Goal: Task Accomplishment & Management: Complete application form

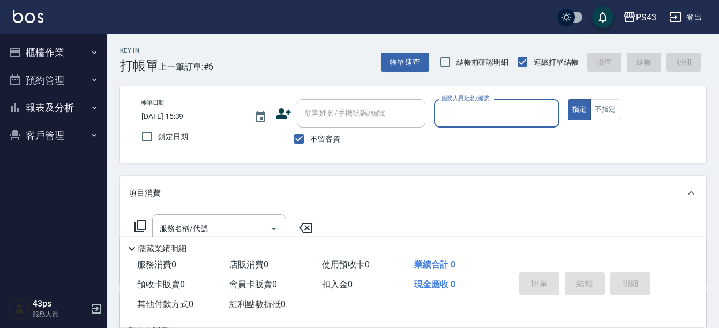
click at [520, 80] on div "Key In 打帳單 上一筆訂單:#6 帳單速查 結帳前確認明細 連續打單結帳 掛單 結帳 明細 帳單日期 [DATE] 15:39 鎖定日期 顧客姓名/手機…" at bounding box center [413, 266] width 612 height 464
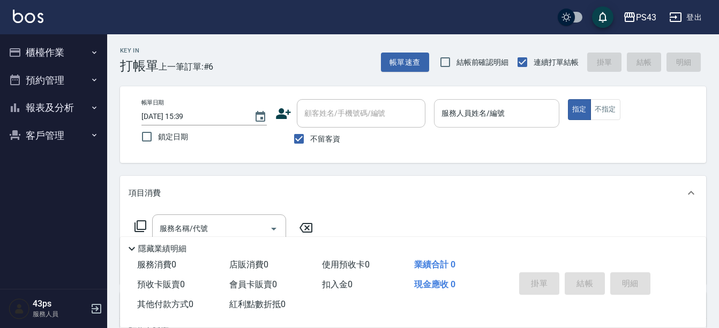
click at [507, 113] on input "服務人員姓名/編號" at bounding box center [497, 113] width 116 height 19
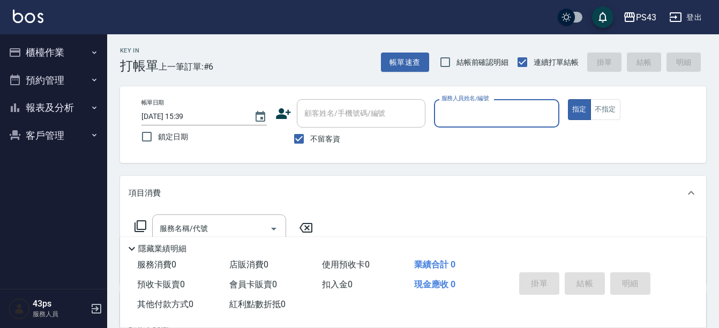
click at [487, 121] on input "服務人員姓名/編號" at bounding box center [497, 113] width 116 height 19
click at [502, 102] on div "服務人員姓名/編號" at bounding box center [496, 113] width 125 height 28
click at [500, 105] on input "服務人員姓名/編號" at bounding box center [497, 113] width 116 height 19
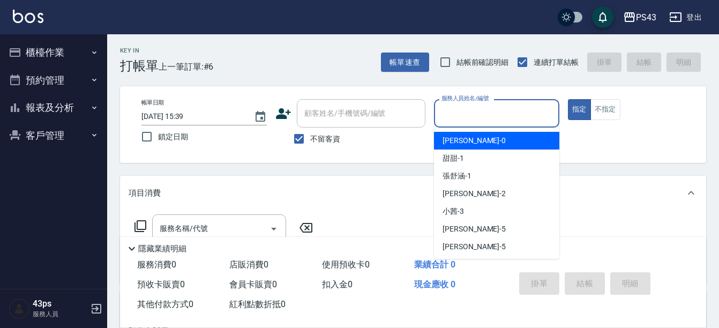
click at [473, 143] on div "[PERSON_NAME] -0" at bounding box center [496, 141] width 125 height 18
type input "田田-0"
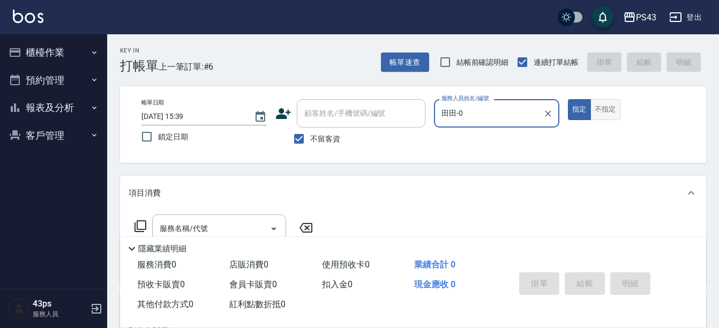
click at [606, 117] on button "不指定" at bounding box center [606, 109] width 30 height 21
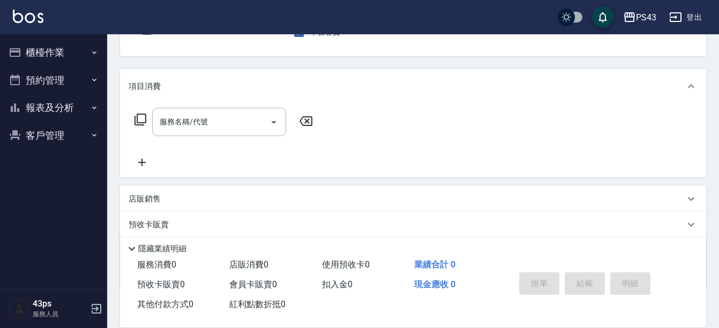
scroll to position [107, 0]
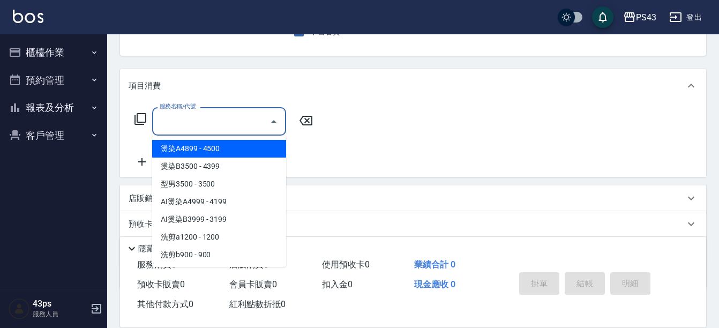
click at [246, 124] on input "服務名稱/代號" at bounding box center [211, 121] width 108 height 19
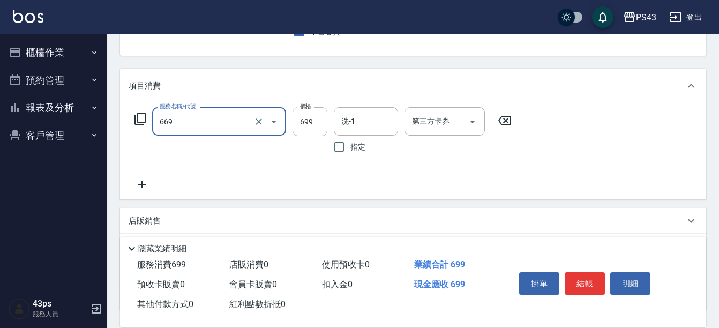
type input "精油699(669)"
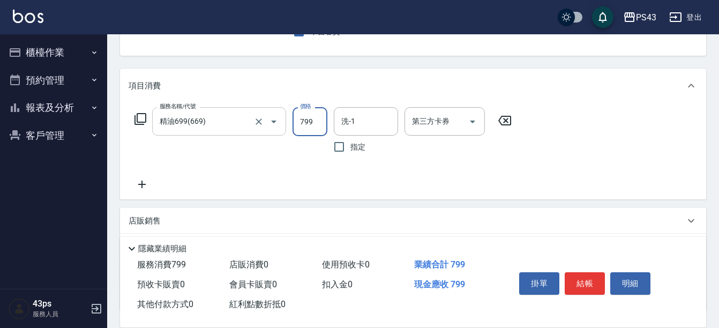
type input "799"
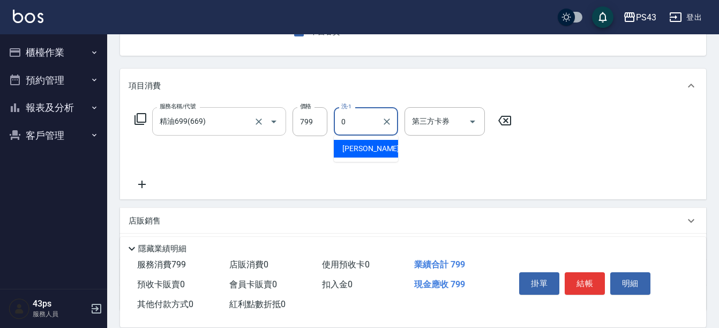
type input "田田-0"
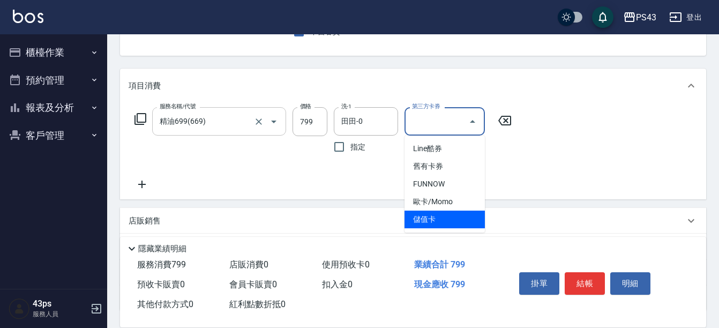
type input "儲值卡"
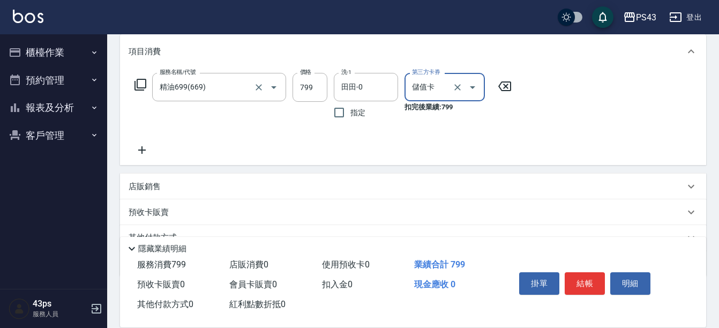
scroll to position [161, 0]
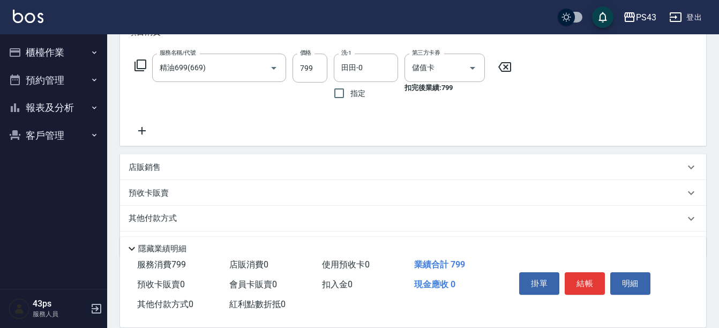
click at [164, 167] on div "店販銷售" at bounding box center [407, 167] width 556 height 11
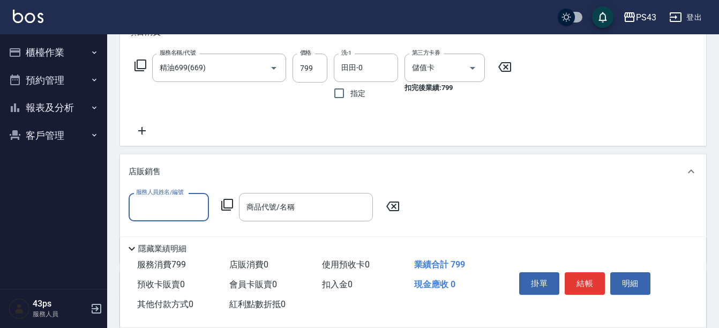
scroll to position [0, 0]
type input "田田-0"
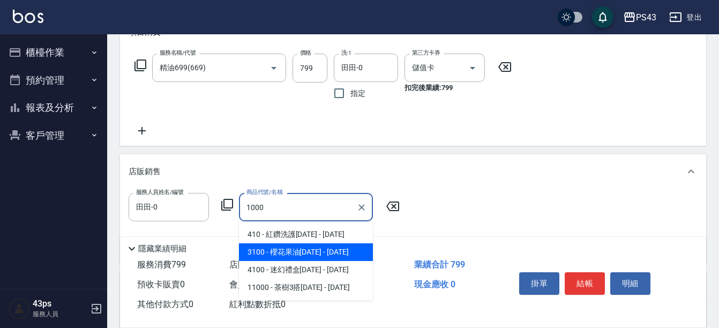
type input "櫻花果油1000"
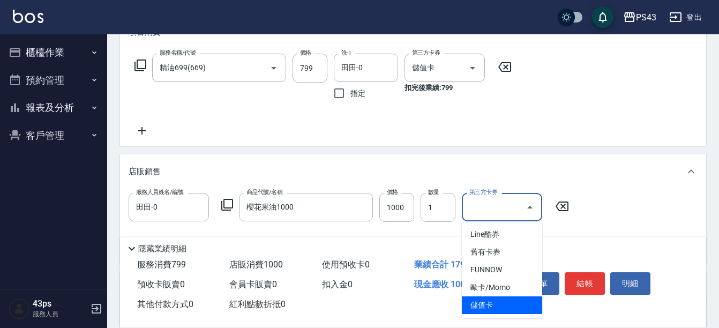
type input "儲值卡"
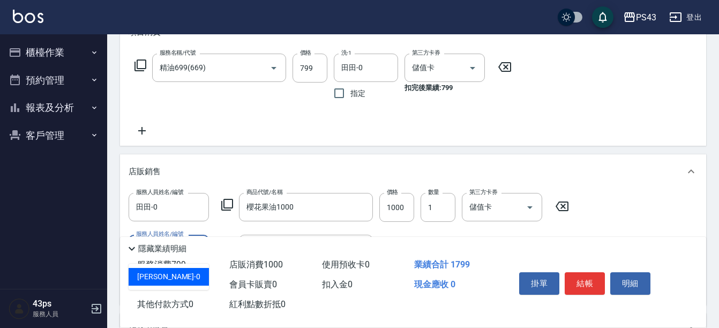
type input "田田-0"
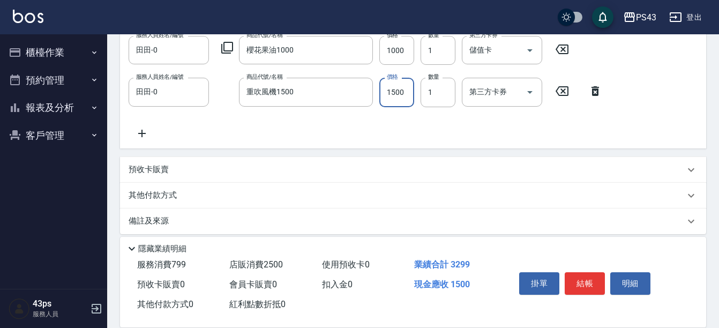
scroll to position [322, 0]
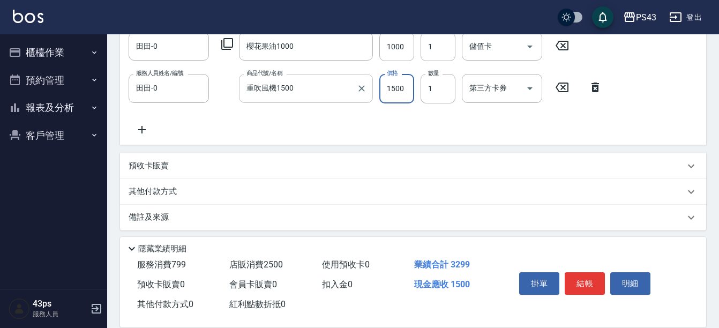
click at [301, 94] on input "重吹風機1500" at bounding box center [298, 88] width 108 height 19
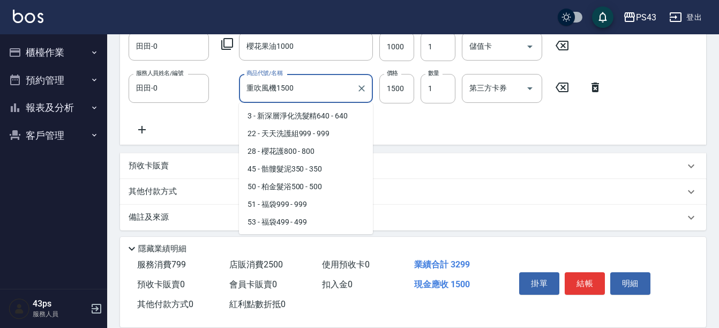
scroll to position [1795, 0]
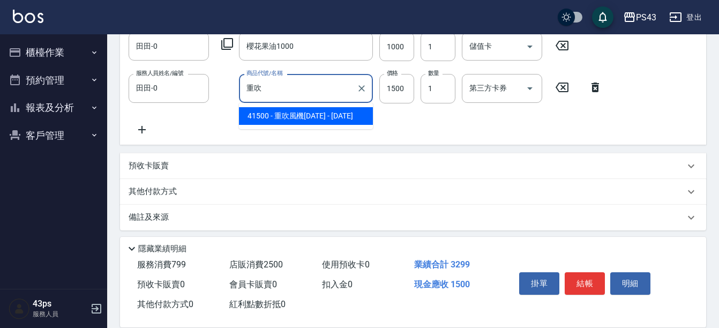
type input "重"
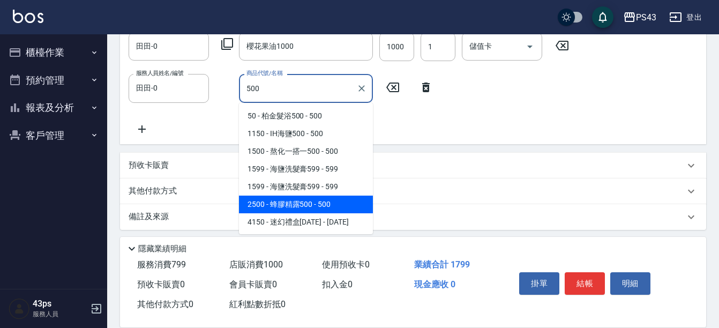
type input "蜂膠精露500"
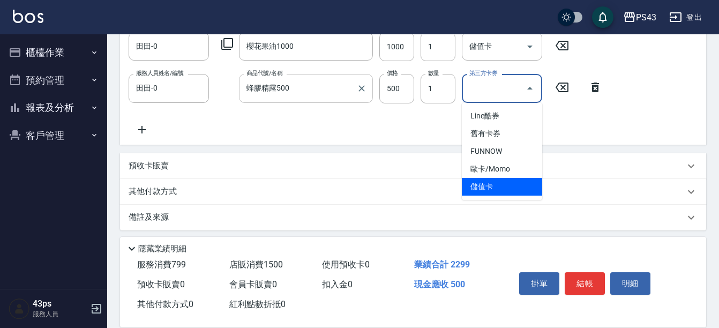
type input "儲值卡"
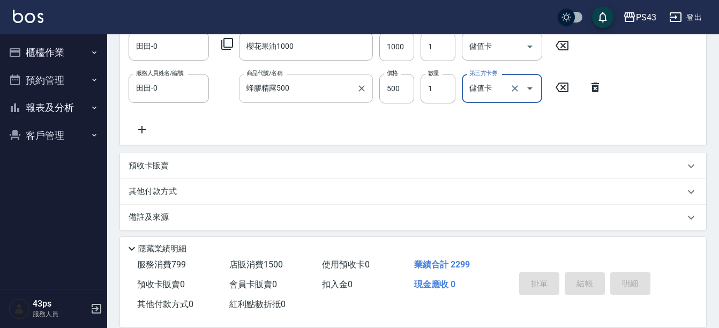
type input "[DATE] 16:32"
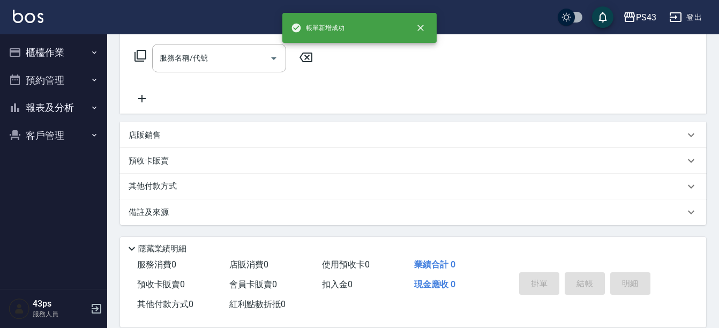
scroll to position [0, 0]
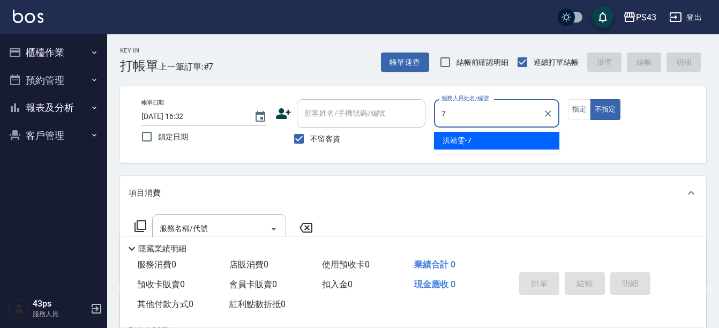
type input "洪靖雯-7"
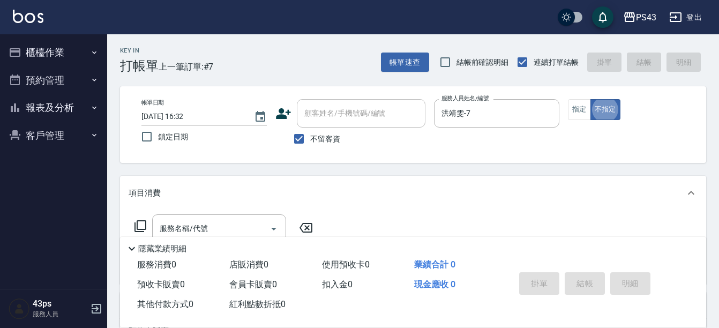
type button "false"
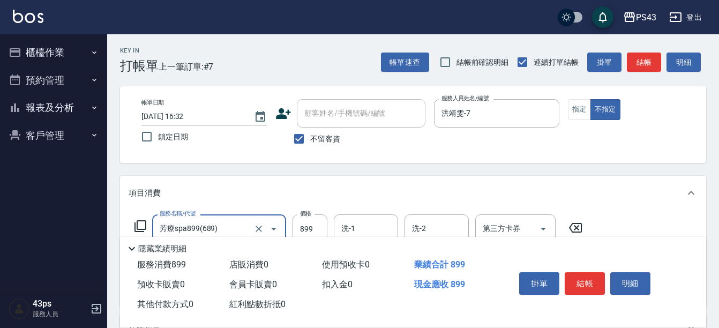
type input "芳療spa899(689)"
type input "1000"
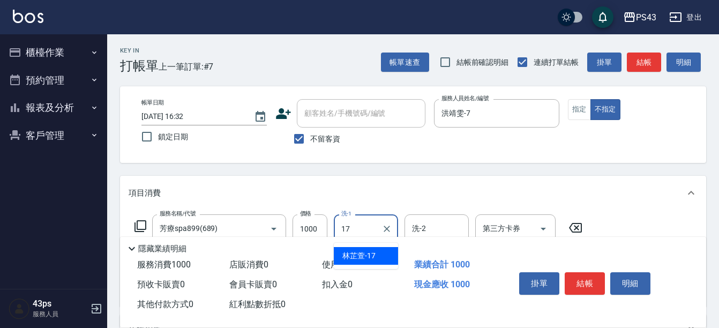
type input "林芷萱-17"
